Goal: Task Accomplishment & Management: Use online tool/utility

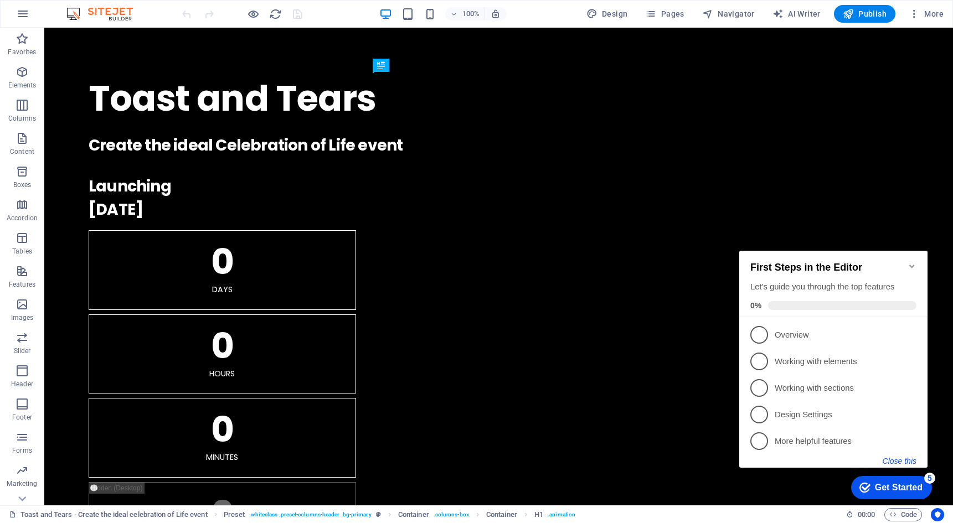
click at [901, 464] on button "Close this" at bounding box center [899, 461] width 34 height 9
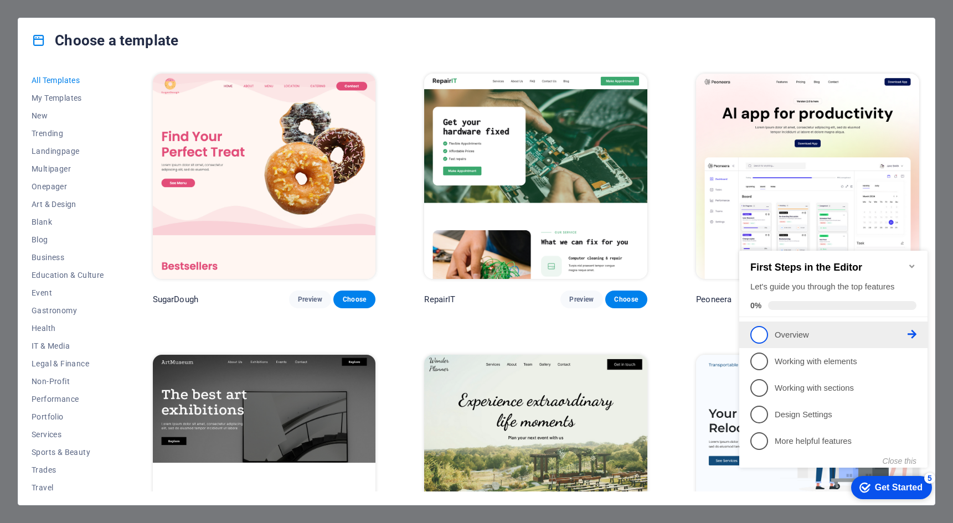
click at [759, 332] on span "1" at bounding box center [759, 335] width 18 height 18
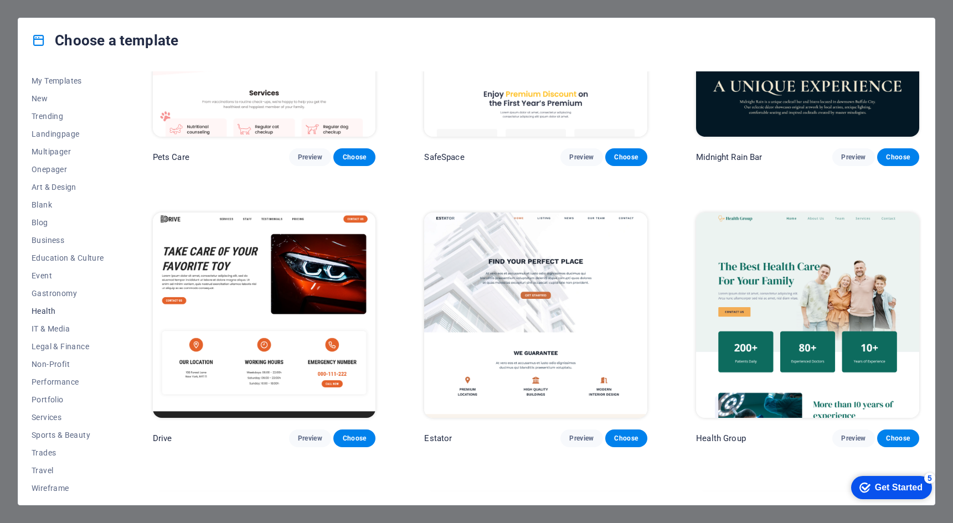
scroll to position [23, 0]
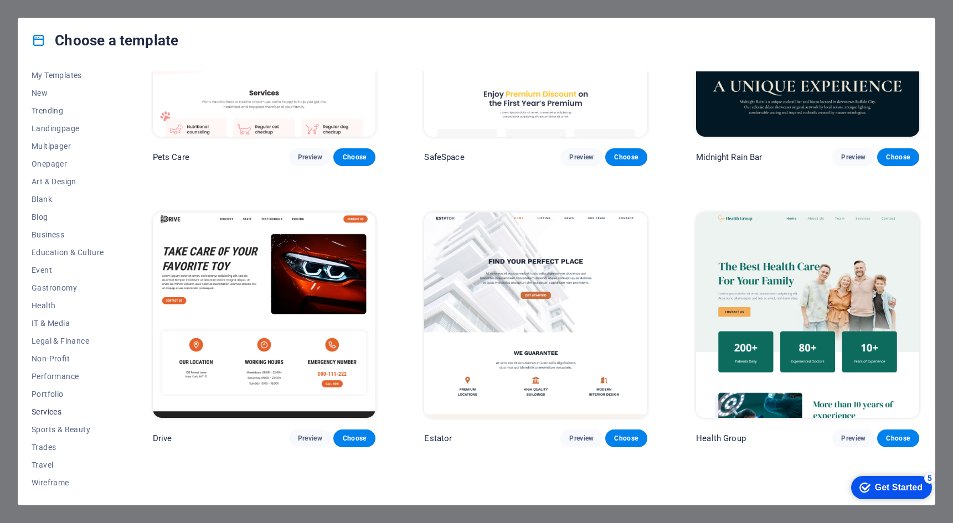
click at [48, 409] on span "Services" at bounding box center [68, 411] width 73 height 9
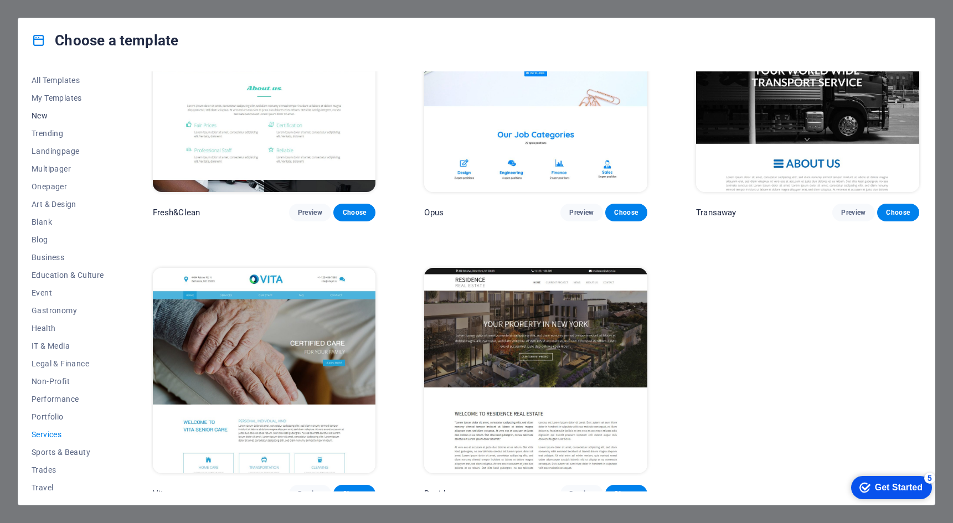
scroll to position [0, 0]
click at [41, 76] on span "All Templates" at bounding box center [68, 80] width 73 height 9
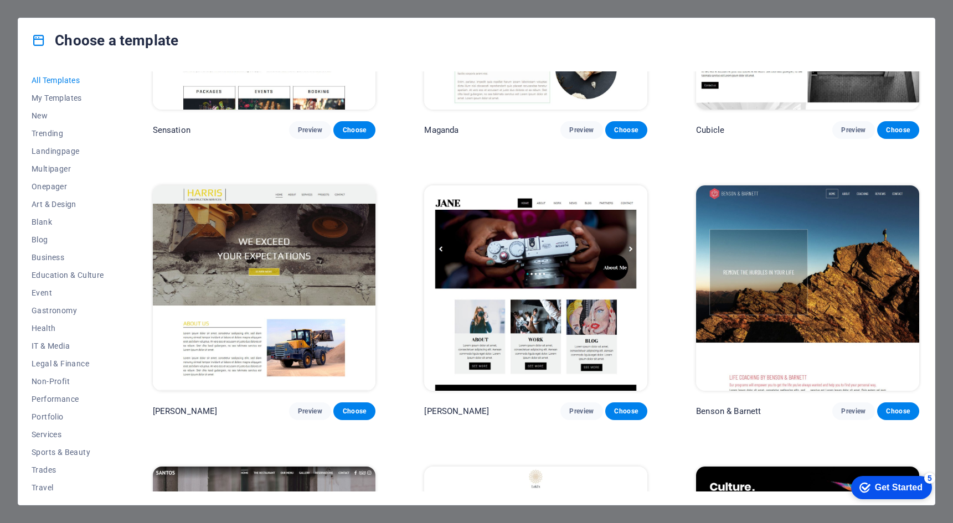
scroll to position [12276, 0]
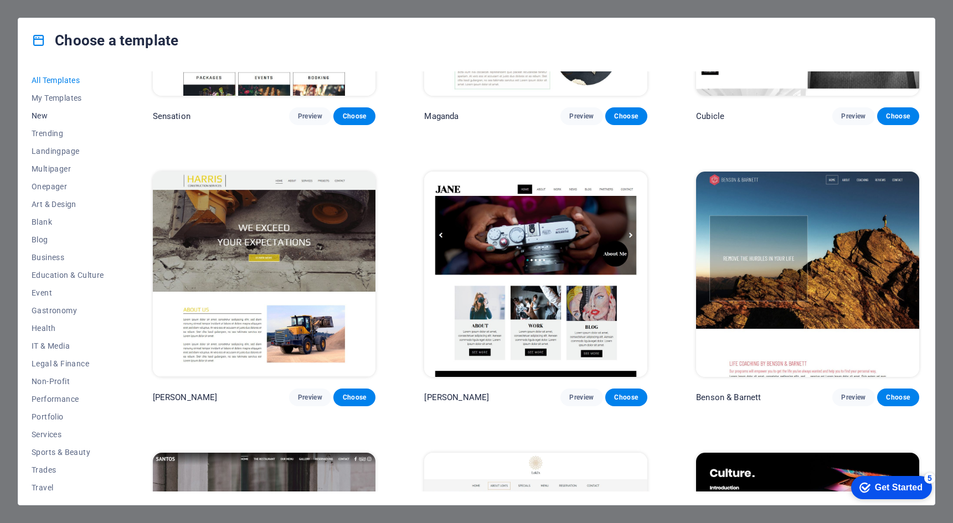
click at [65, 113] on span "New" at bounding box center [68, 115] width 73 height 9
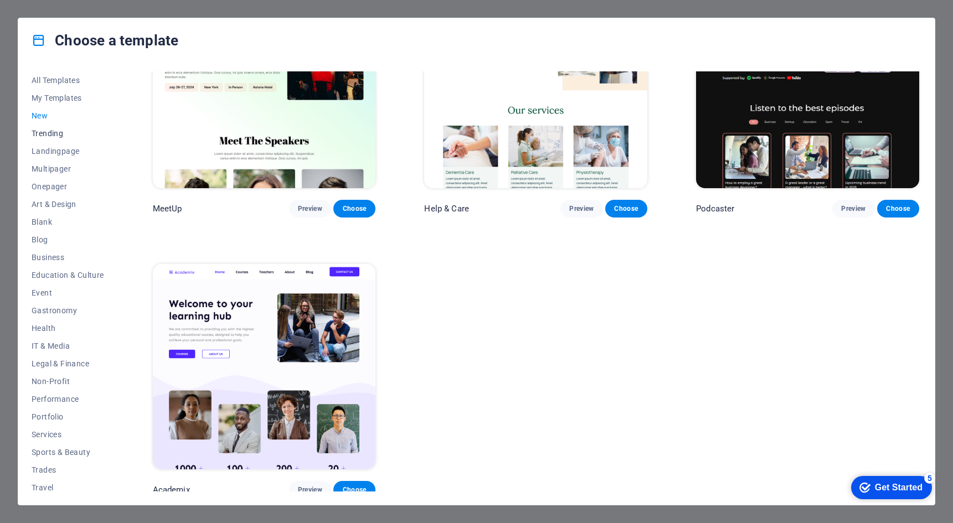
click at [58, 132] on span "Trending" at bounding box center [68, 133] width 73 height 9
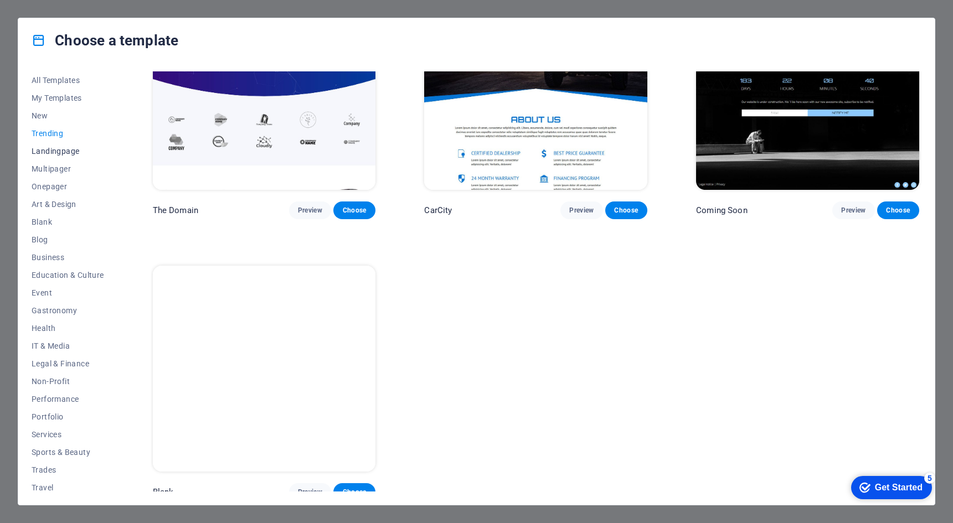
click at [57, 154] on span "Landingpage" at bounding box center [68, 151] width 73 height 9
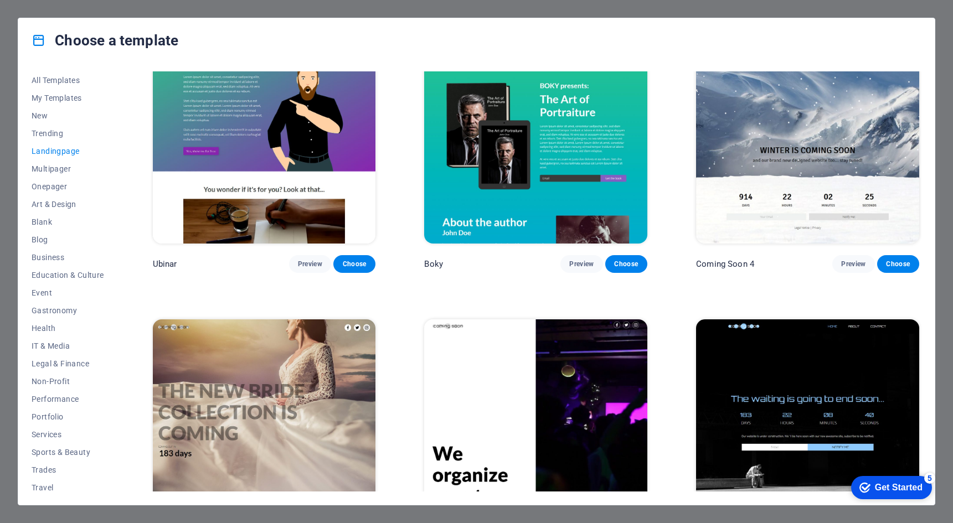
scroll to position [2053, 0]
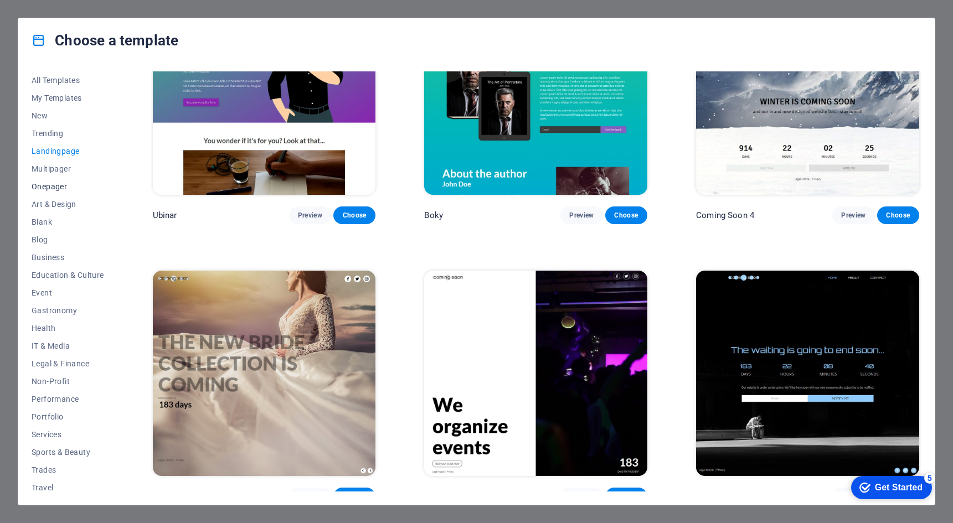
click at [60, 188] on span "Onepager" at bounding box center [68, 186] width 73 height 9
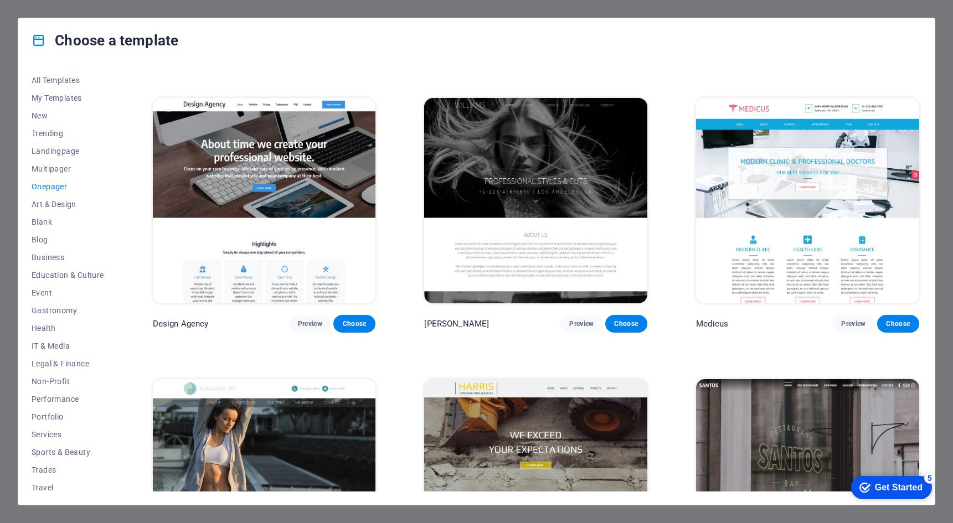
scroll to position [5875, 0]
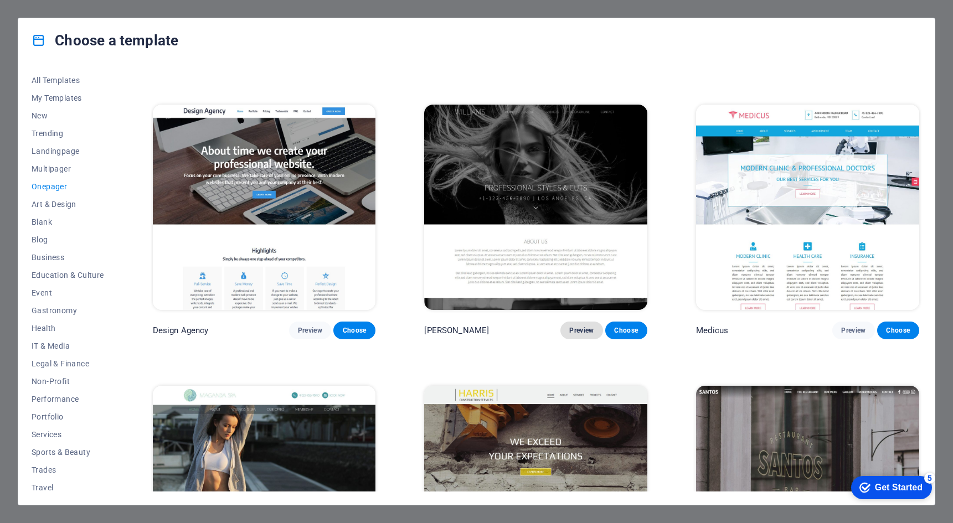
click at [577, 326] on span "Preview" at bounding box center [581, 330] width 24 height 9
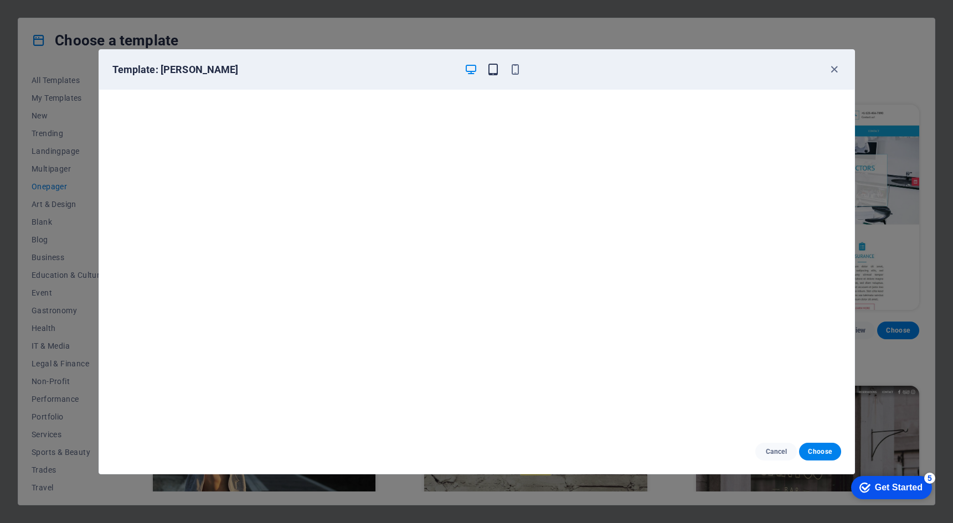
click at [492, 72] on icon "button" at bounding box center [493, 69] width 13 height 13
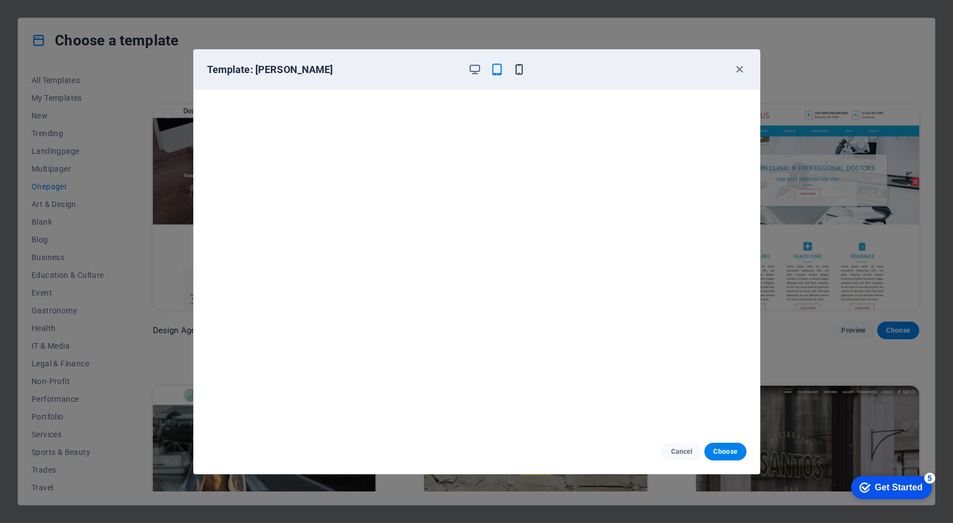
click at [517, 71] on icon "button" at bounding box center [519, 69] width 13 height 13
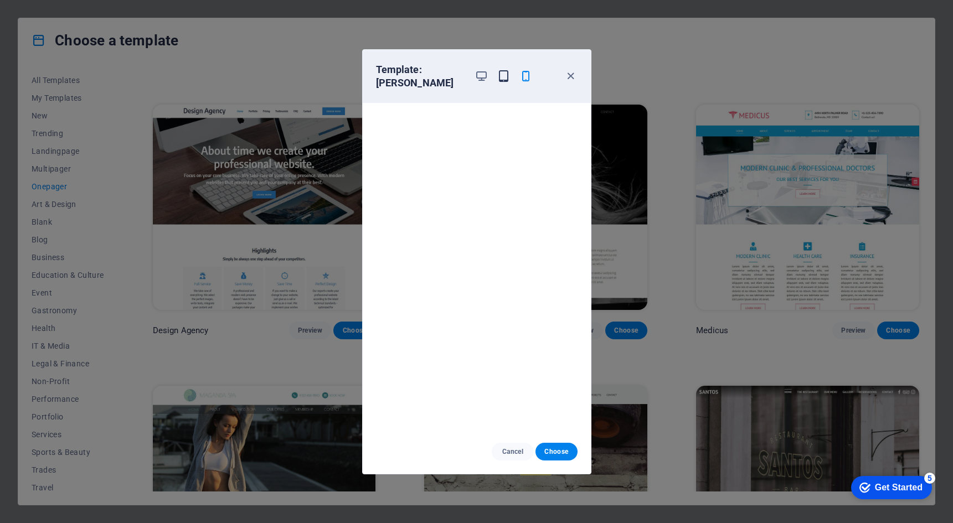
click at [505, 70] on icon "button" at bounding box center [503, 76] width 13 height 13
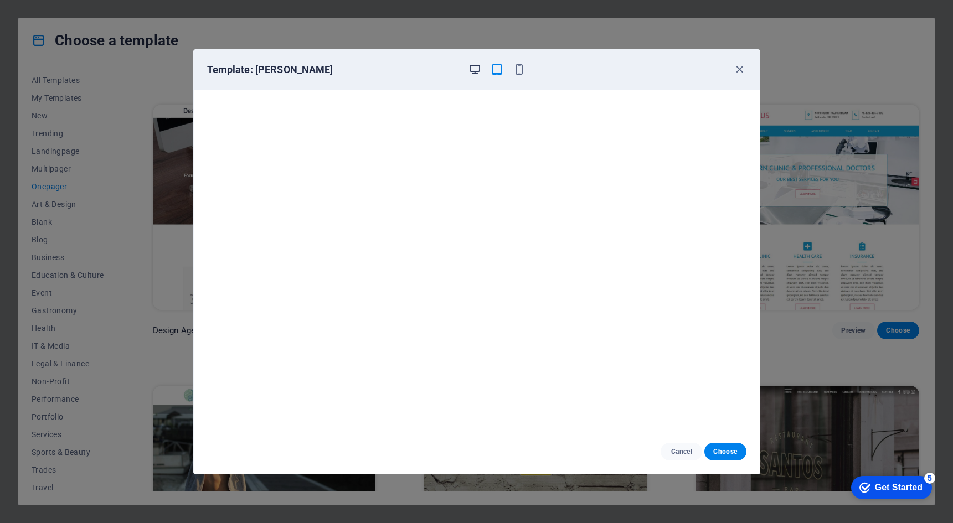
click at [477, 70] on icon "button" at bounding box center [474, 69] width 13 height 13
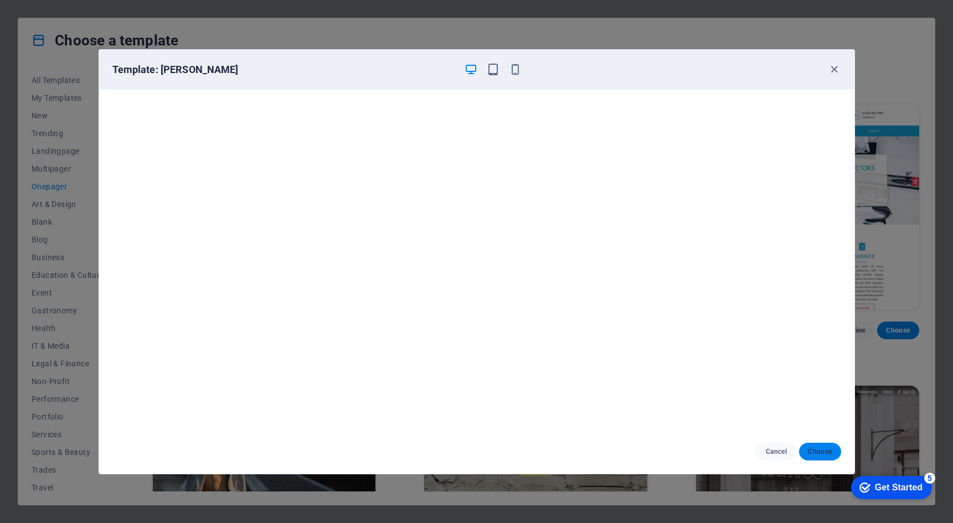
click at [823, 448] on span "Choose" at bounding box center [820, 451] width 24 height 9
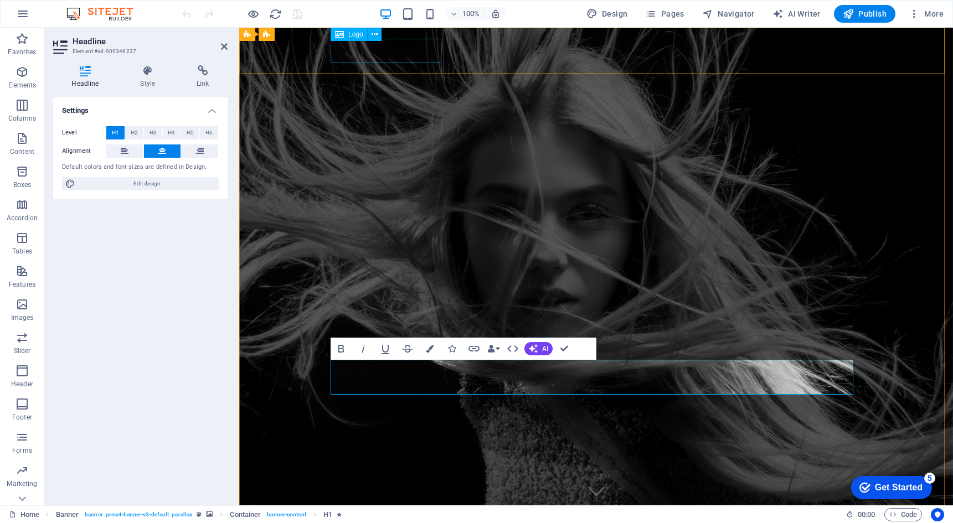
click at [379, 514] on div at bounding box center [596, 526] width 523 height 24
select select "px"
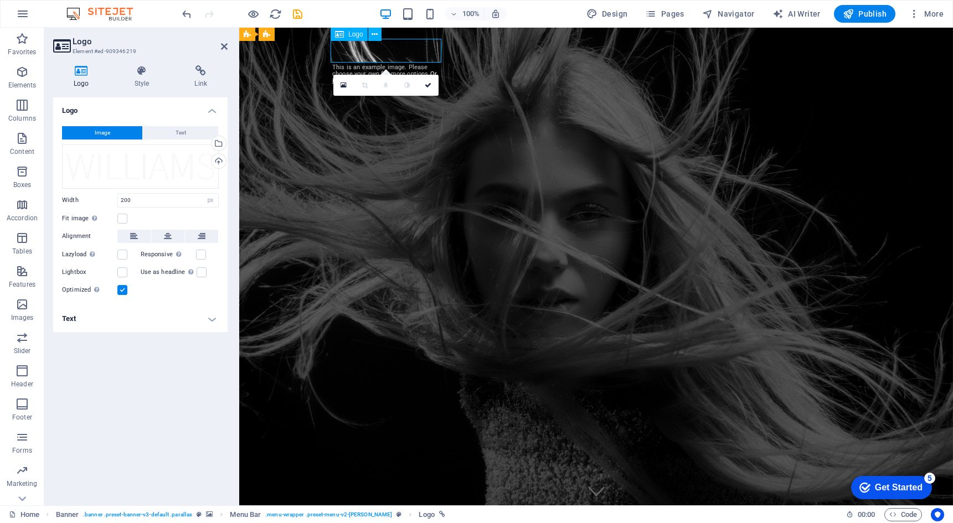
click at [379, 514] on div at bounding box center [596, 526] width 523 height 24
click at [166, 132] on button "Text" at bounding box center [180, 132] width 75 height 13
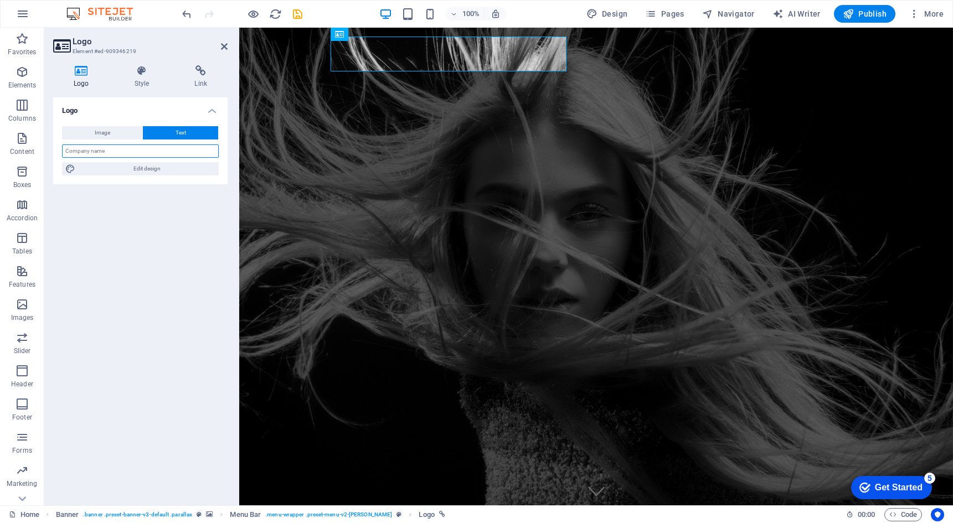
click at [139, 154] on input "text" at bounding box center [140, 150] width 157 height 13
type input "Life and After"
